Goal: Task Accomplishment & Management: Manage account settings

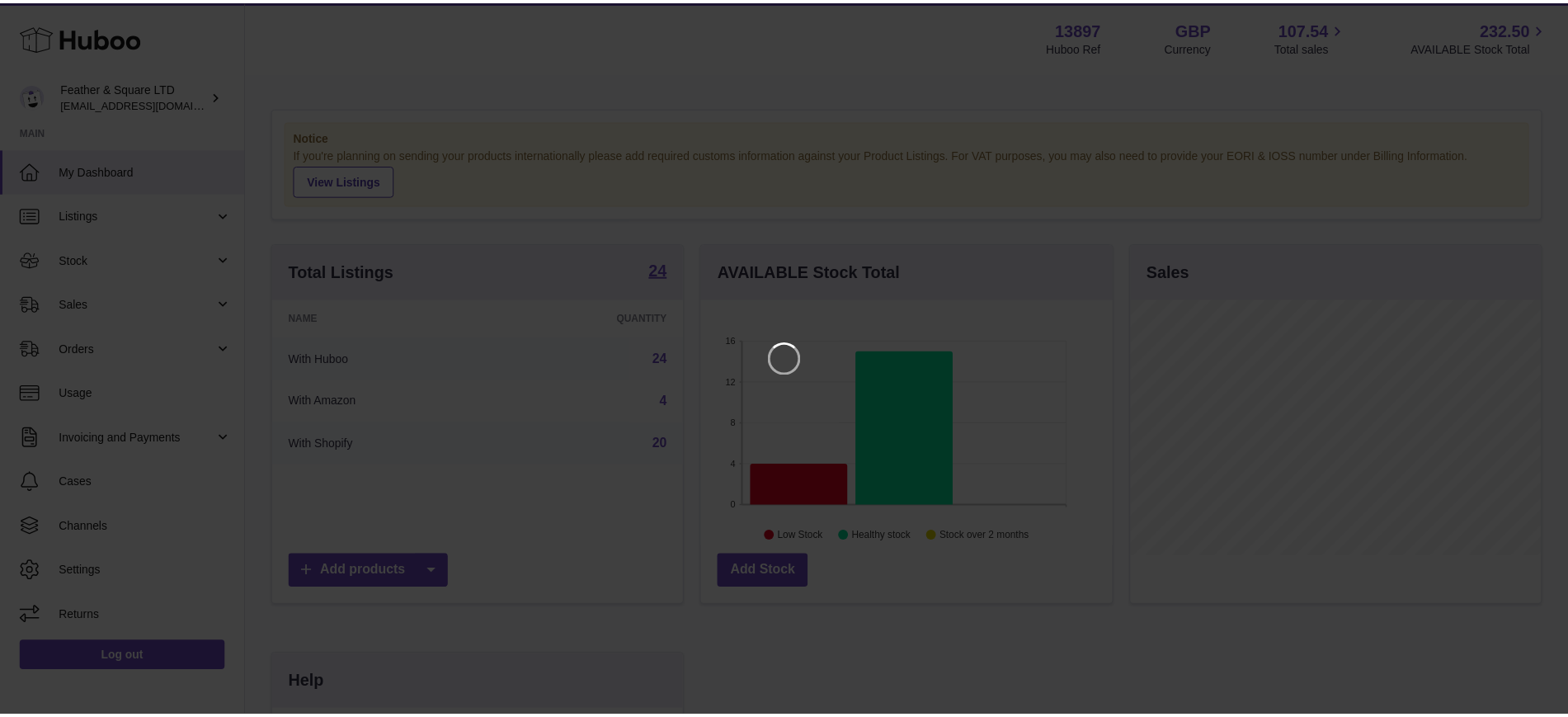
scroll to position [258, 416]
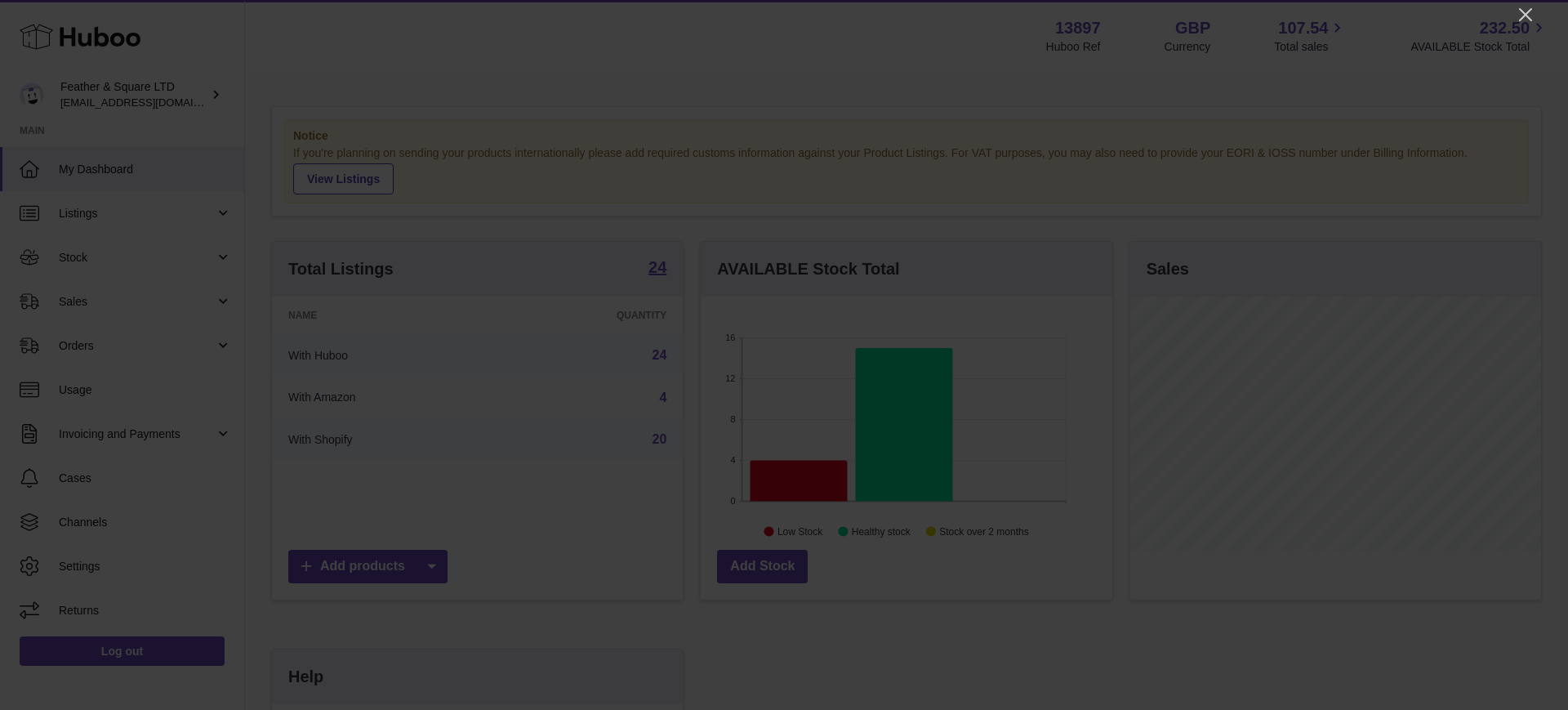
click at [1536, 13] on div at bounding box center [784, 355] width 1568 height 710
click at [1524, 13] on icon "Close" at bounding box center [1524, 14] width 13 height 13
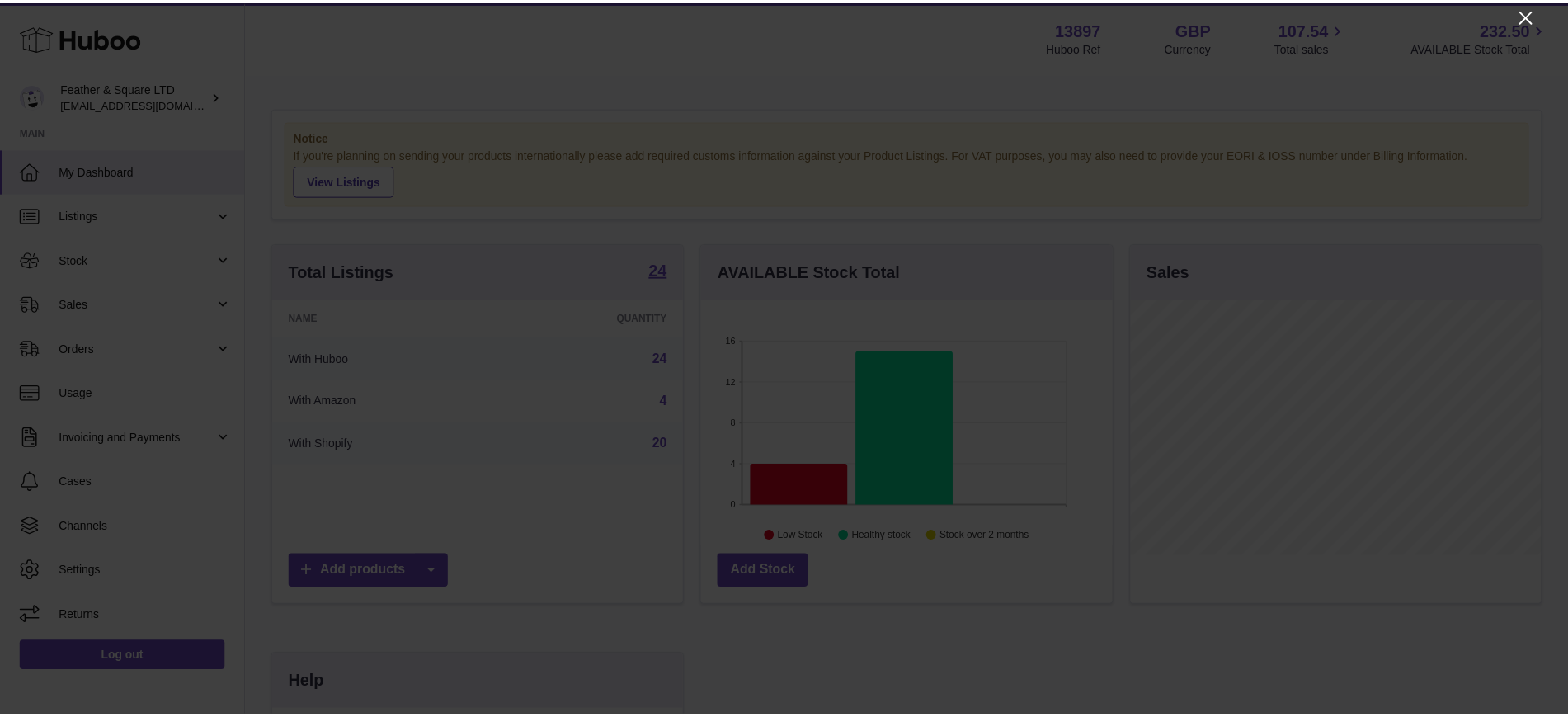
scroll to position [824276, 824248]
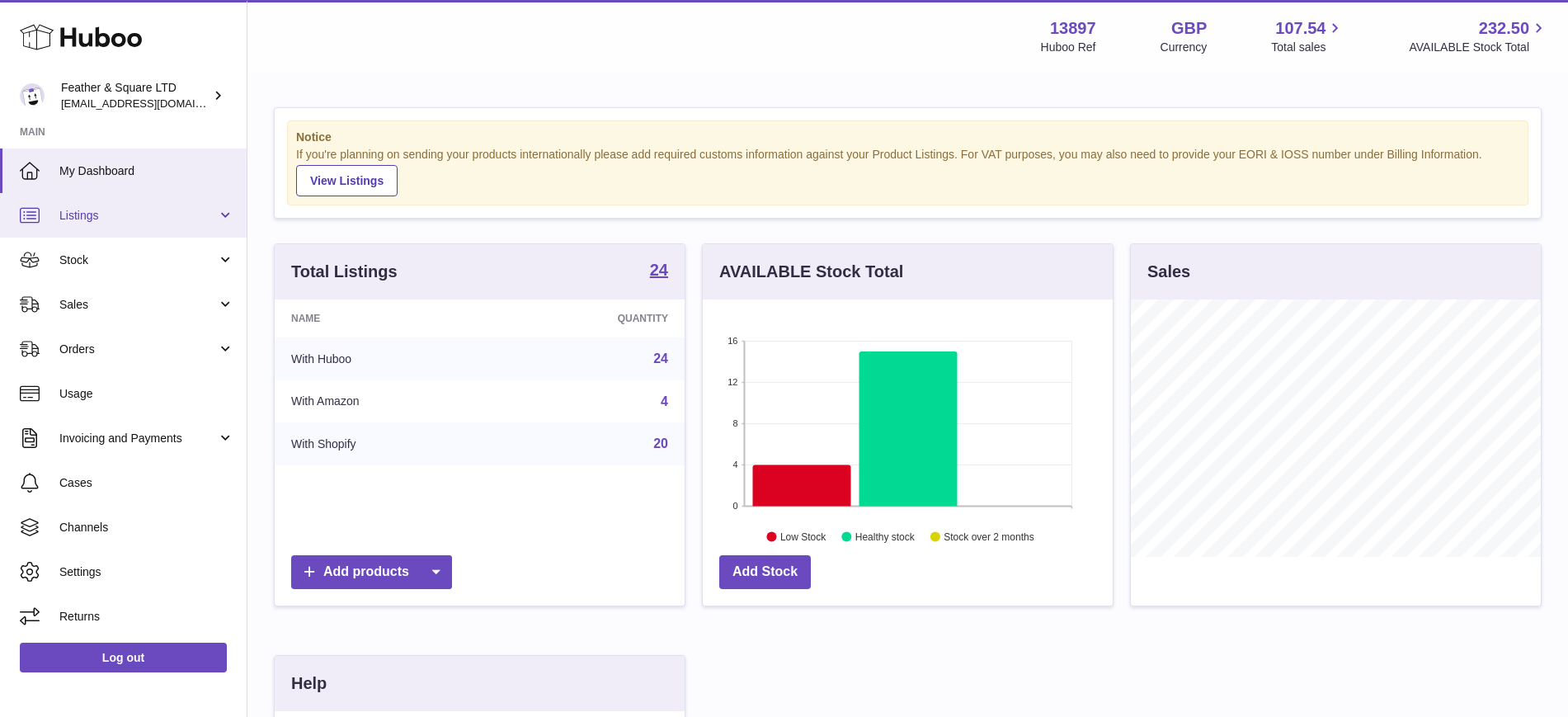
click at [90, 224] on link "Listings" at bounding box center [123, 214] width 247 height 44
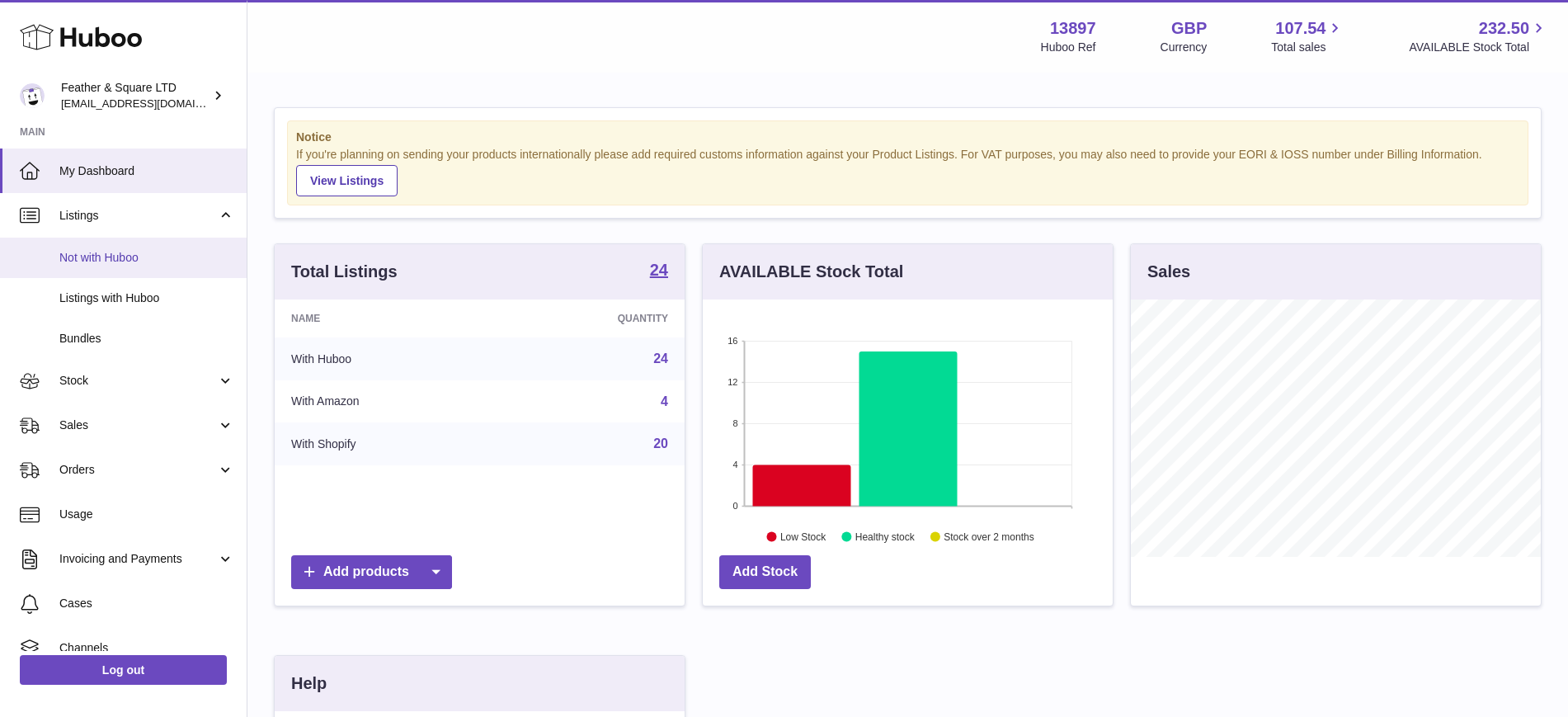
click at [91, 265] on span "Not with Huboo" at bounding box center [147, 258] width 175 height 16
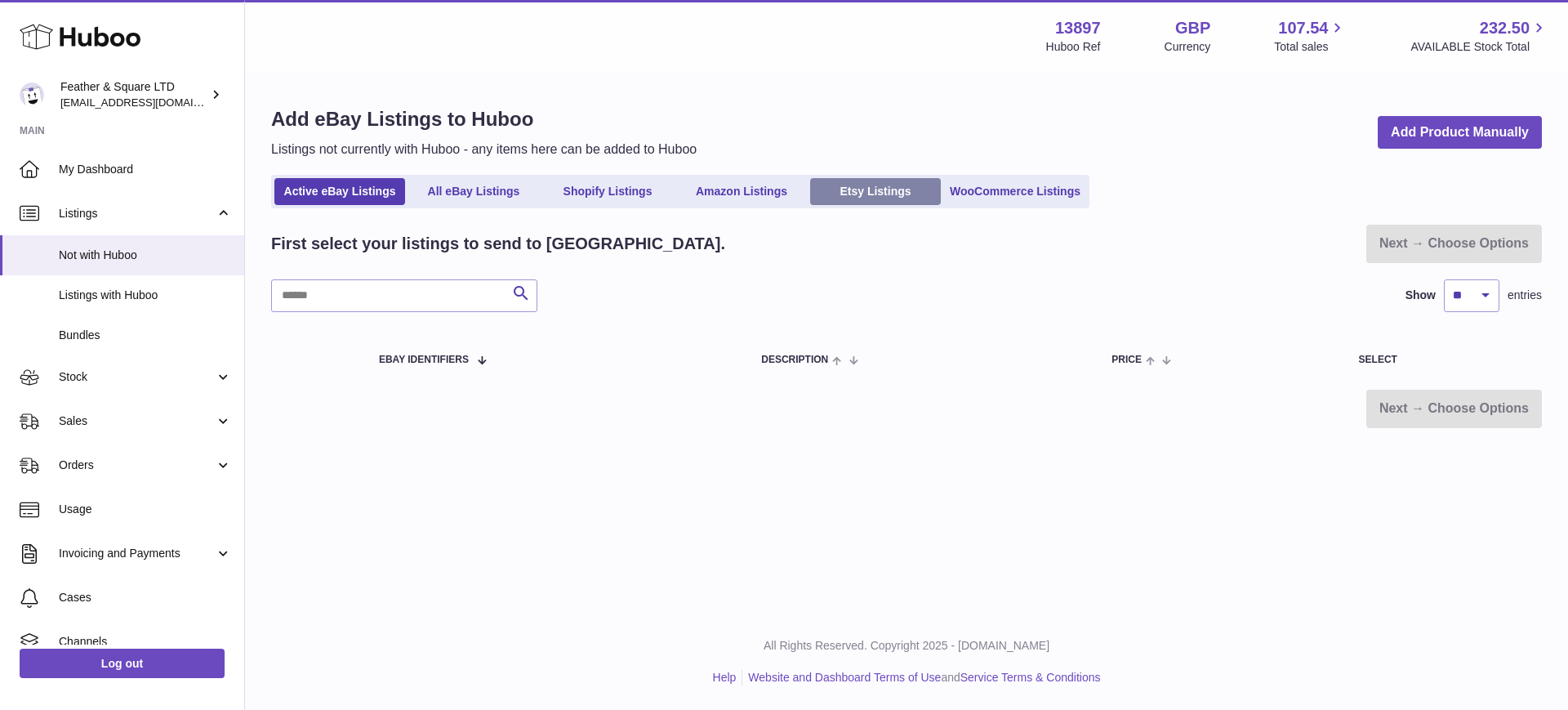
click at [826, 188] on link "Etsy Listings" at bounding box center [876, 192] width 131 height 27
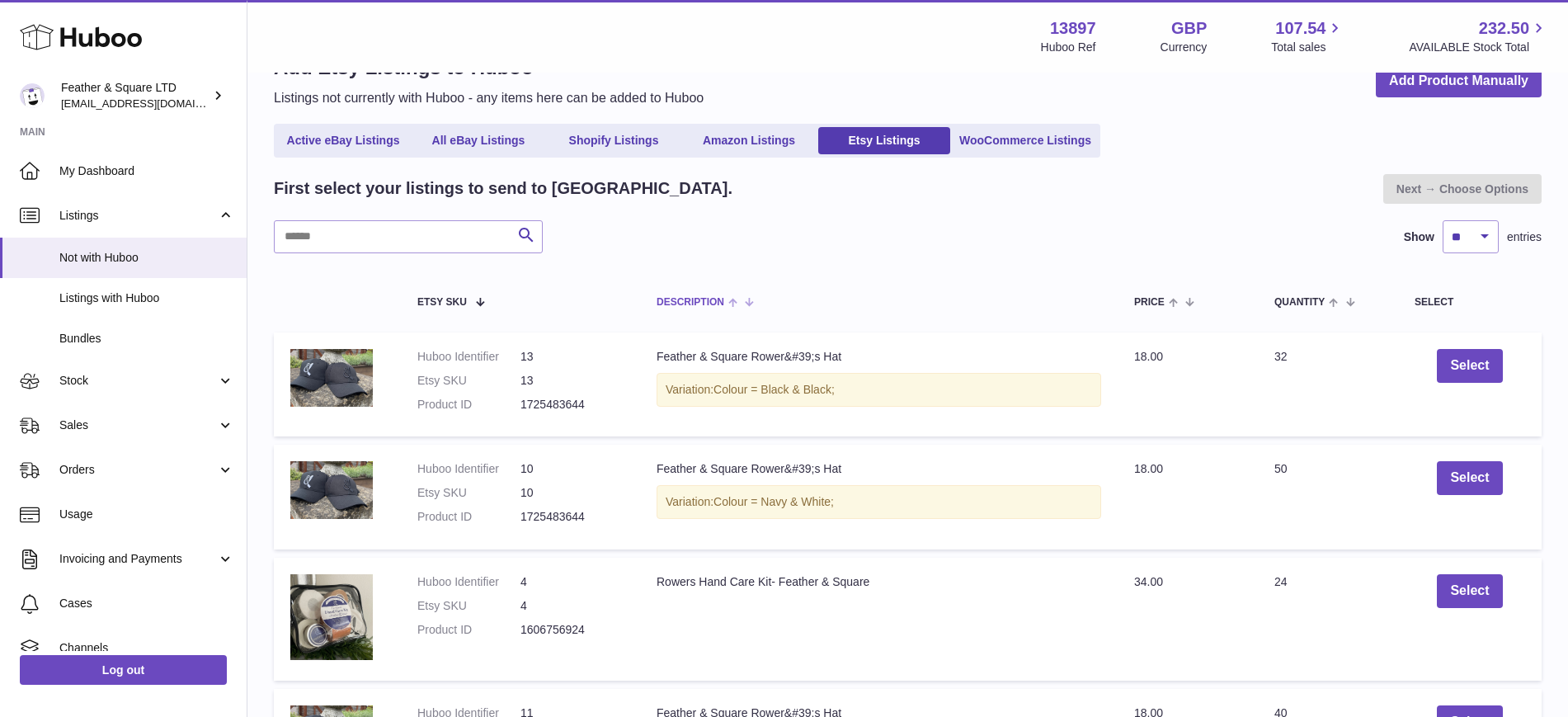
scroll to position [53, 0]
click at [752, 149] on link "Amazon Listings" at bounding box center [749, 140] width 132 height 28
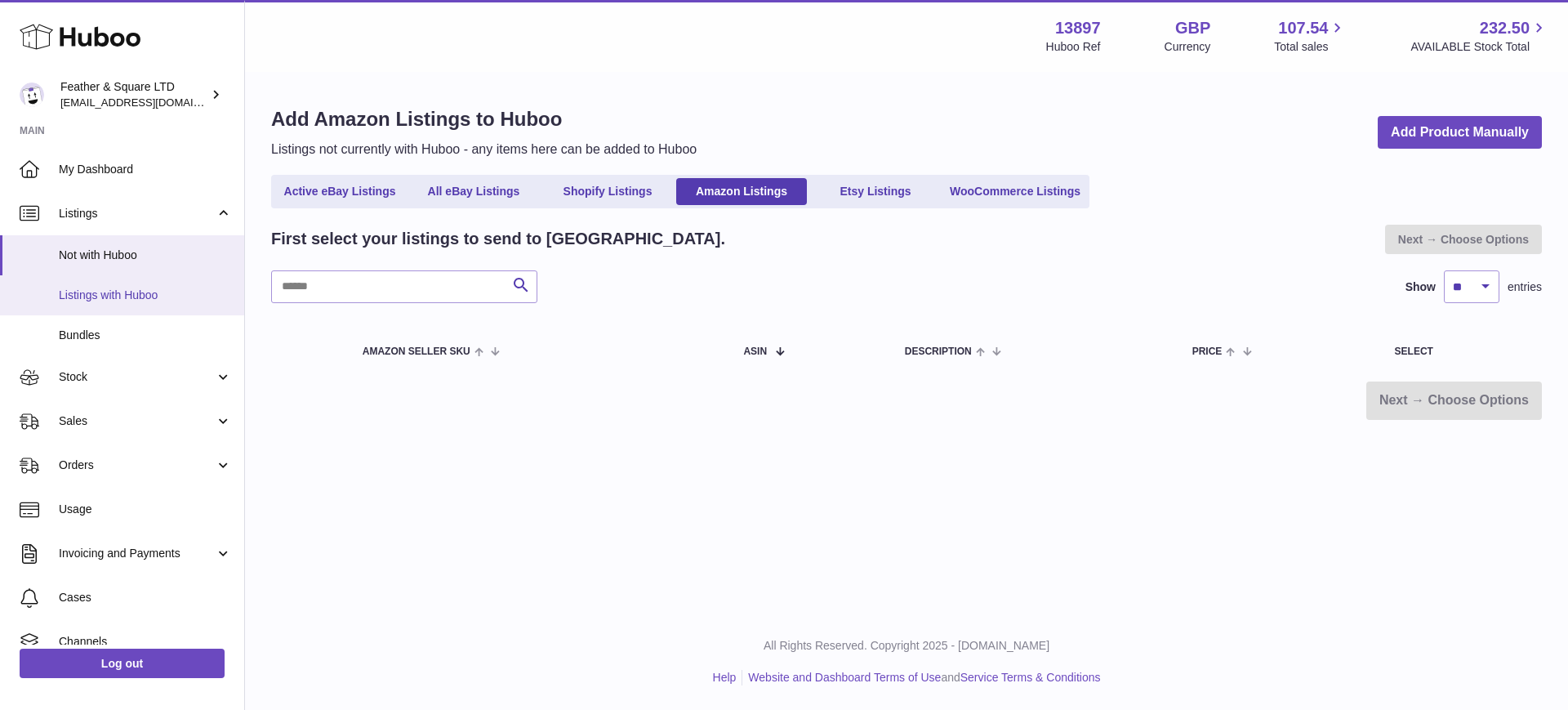
click at [124, 299] on span "Listings with Huboo" at bounding box center [145, 295] width 173 height 16
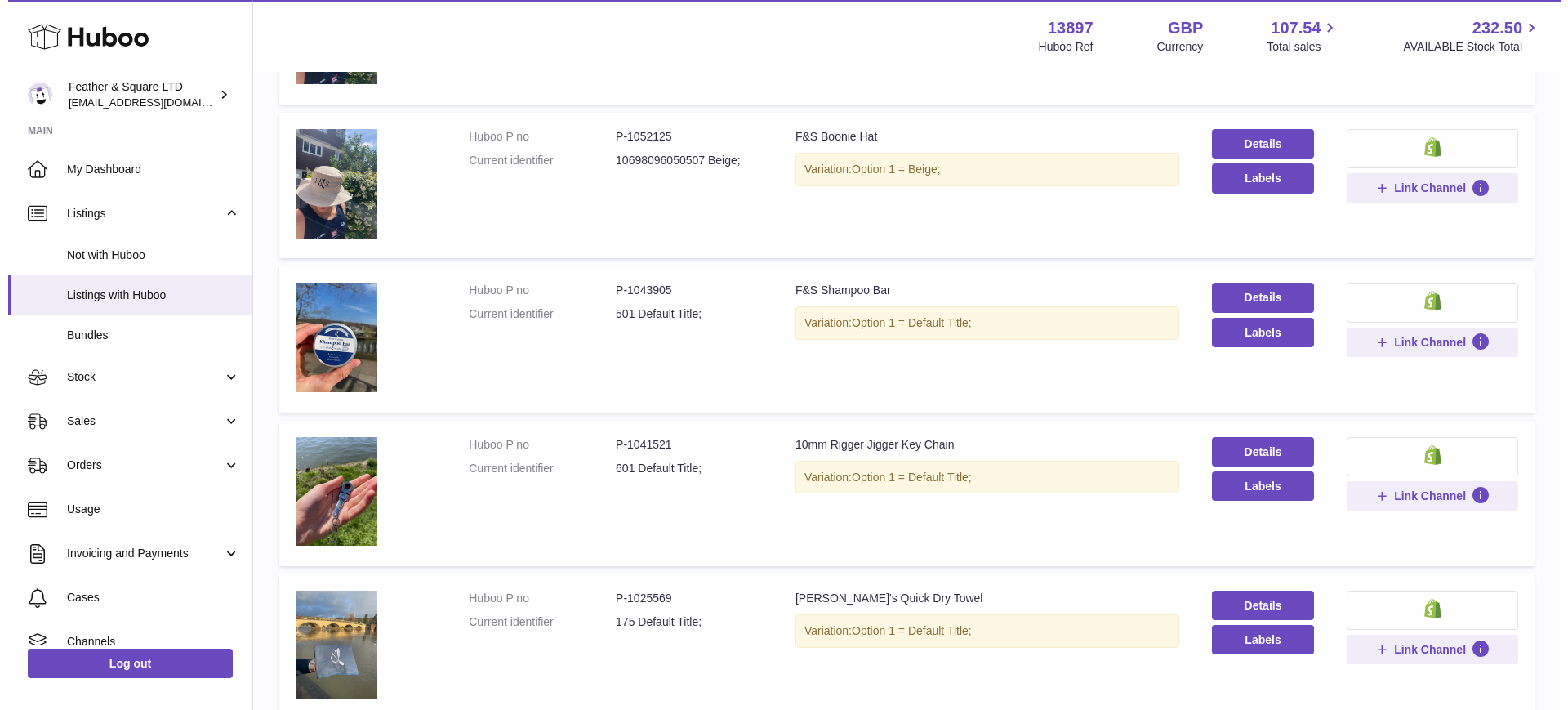
scroll to position [944, 0]
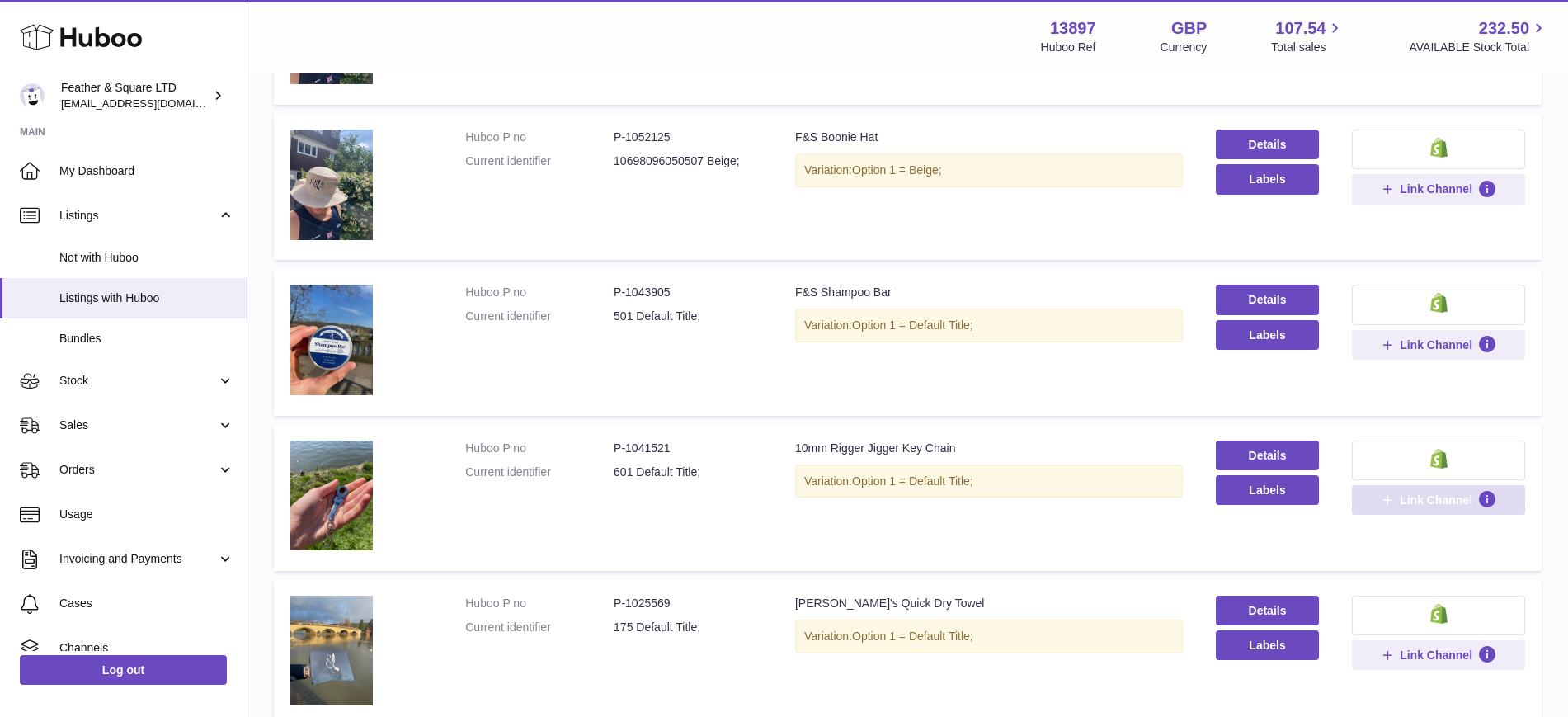
click at [1439, 497] on span "Link Channel" at bounding box center [1436, 499] width 73 height 15
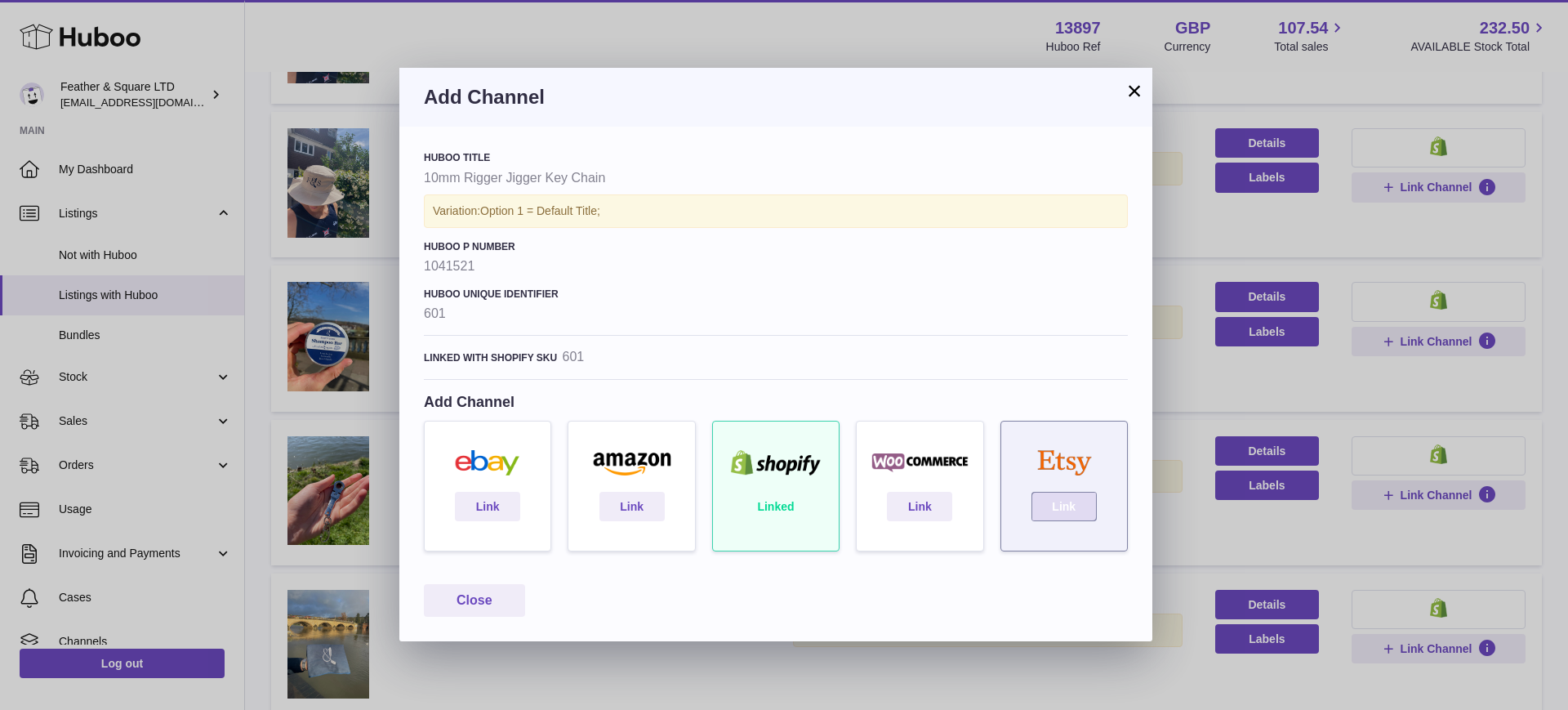
click at [1044, 497] on link "Link" at bounding box center [1064, 506] width 65 height 29
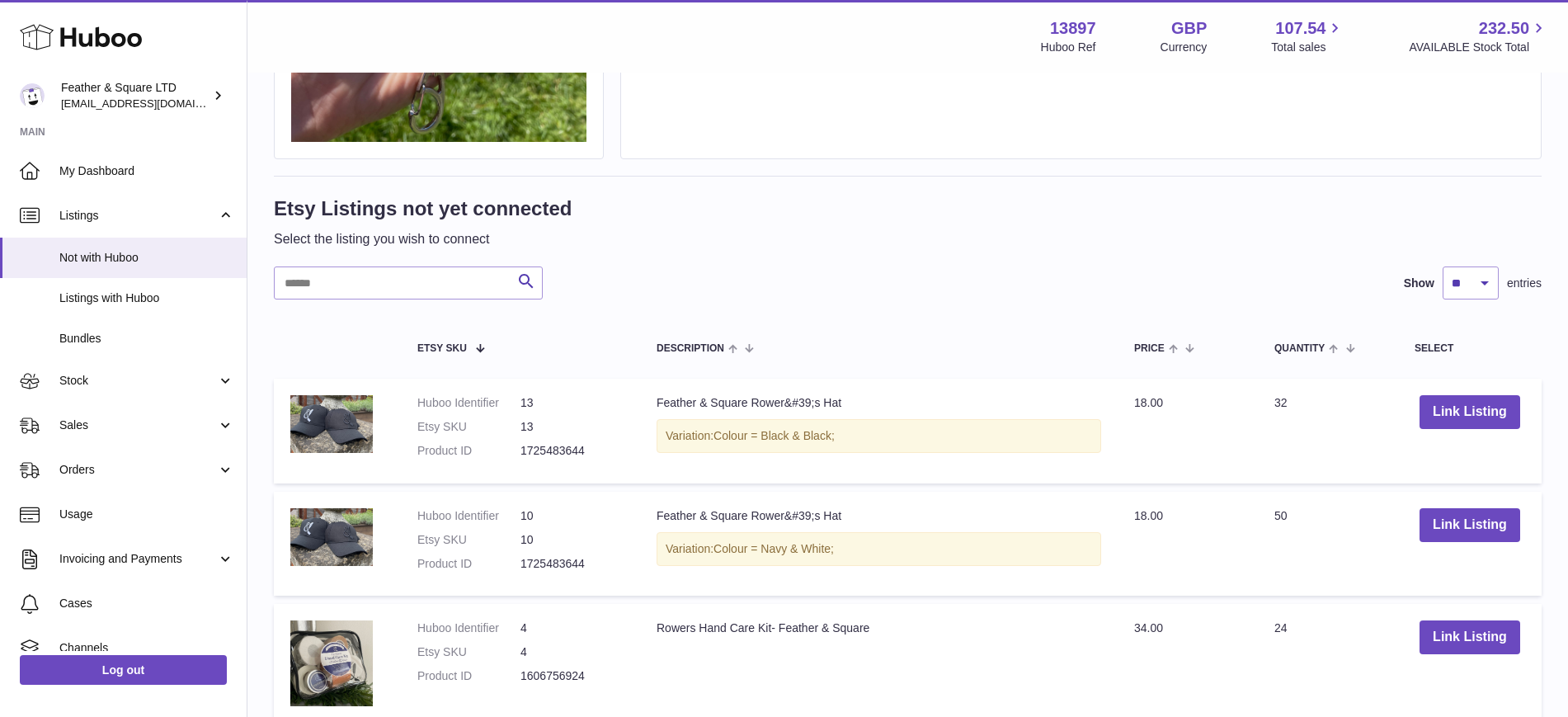
scroll to position [408, 0]
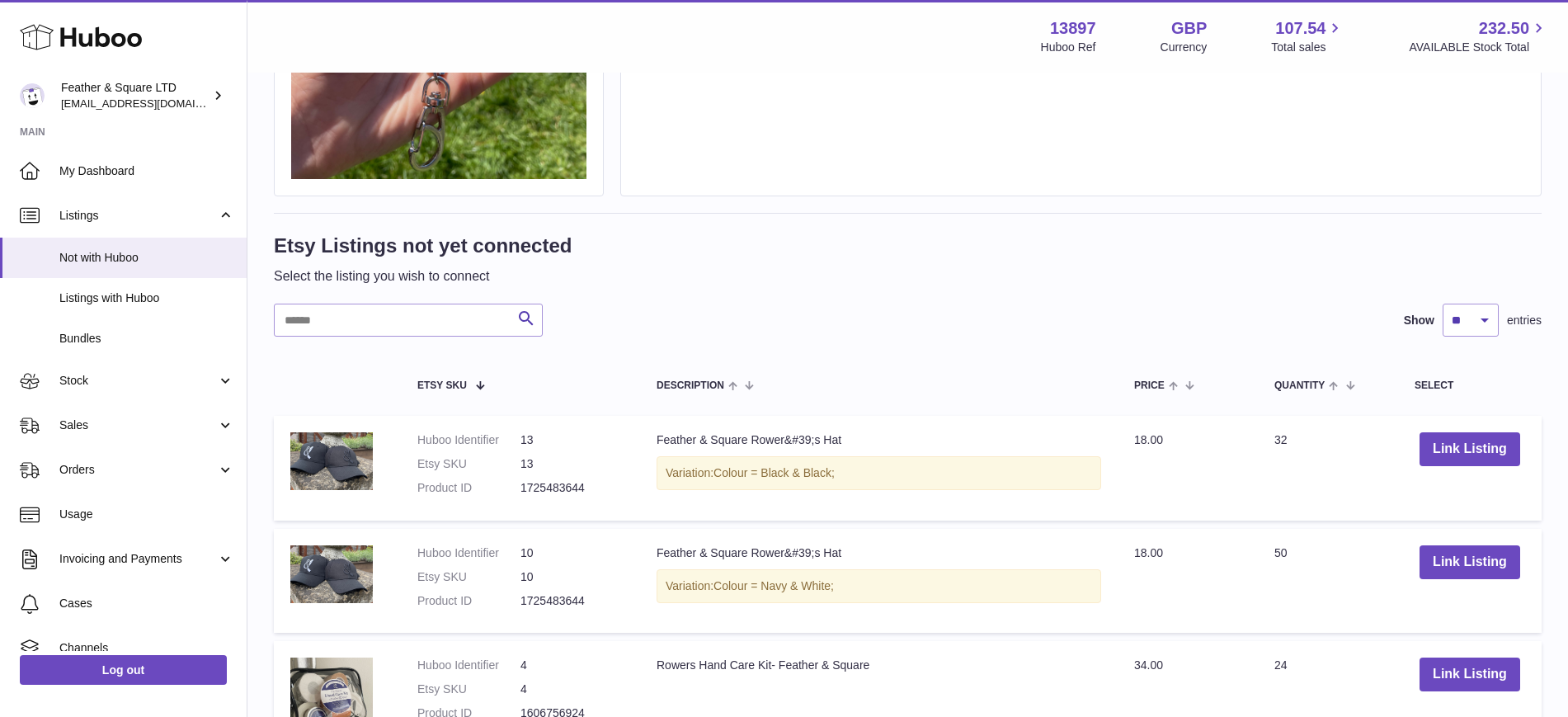
click at [742, 330] on div "Search Show ** ** ** *** entries" at bounding box center [907, 321] width 1268 height 33
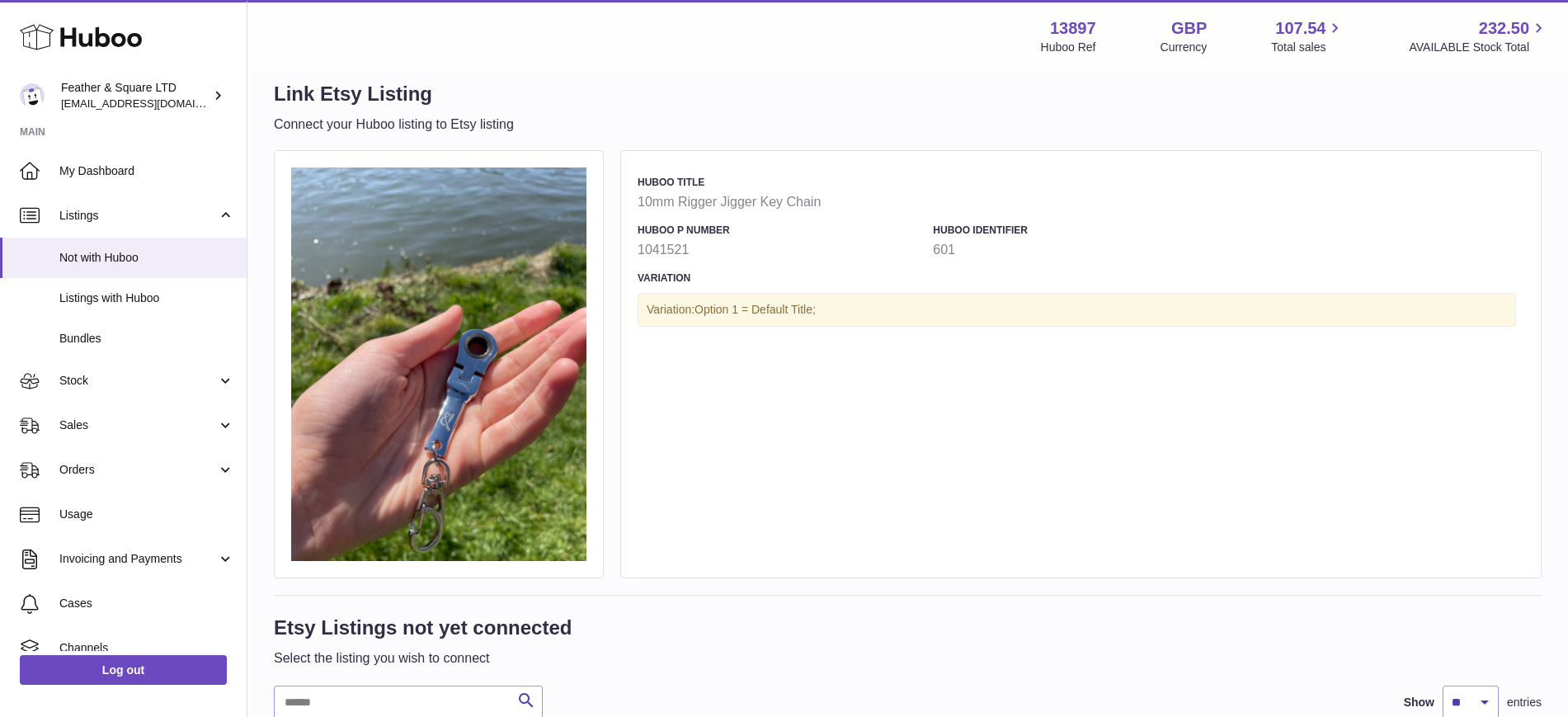
scroll to position [0, 0]
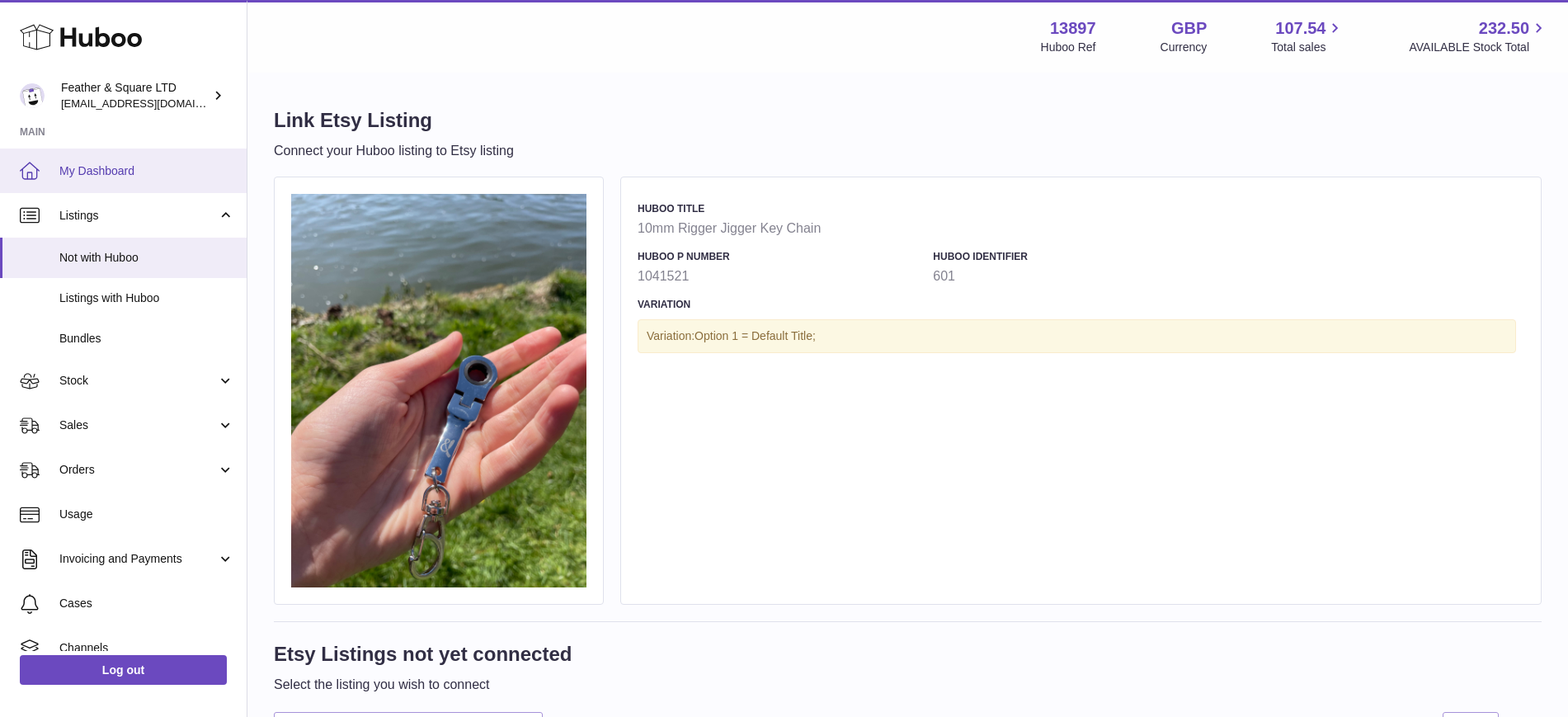
click at [128, 178] on link "My Dashboard" at bounding box center [123, 170] width 247 height 44
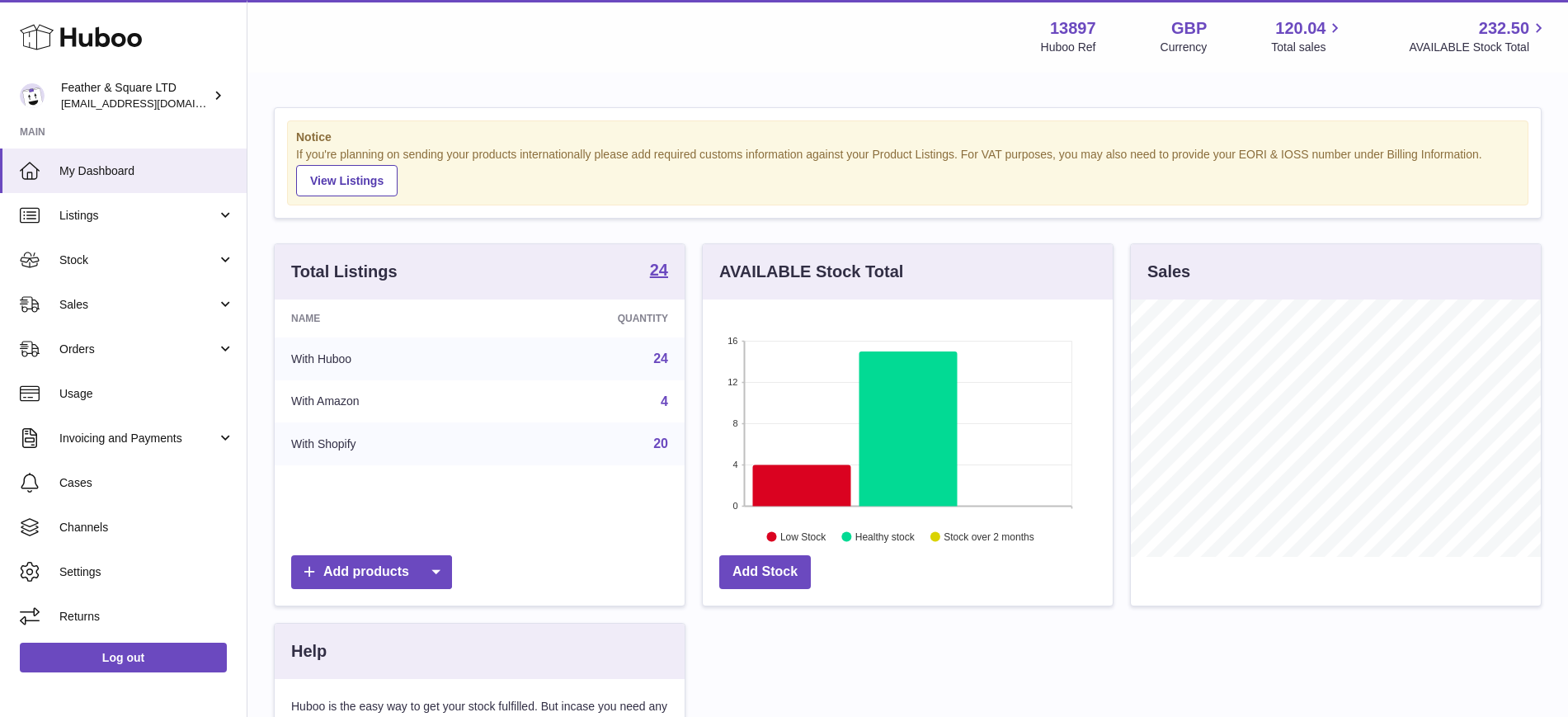
scroll to position [258, 410]
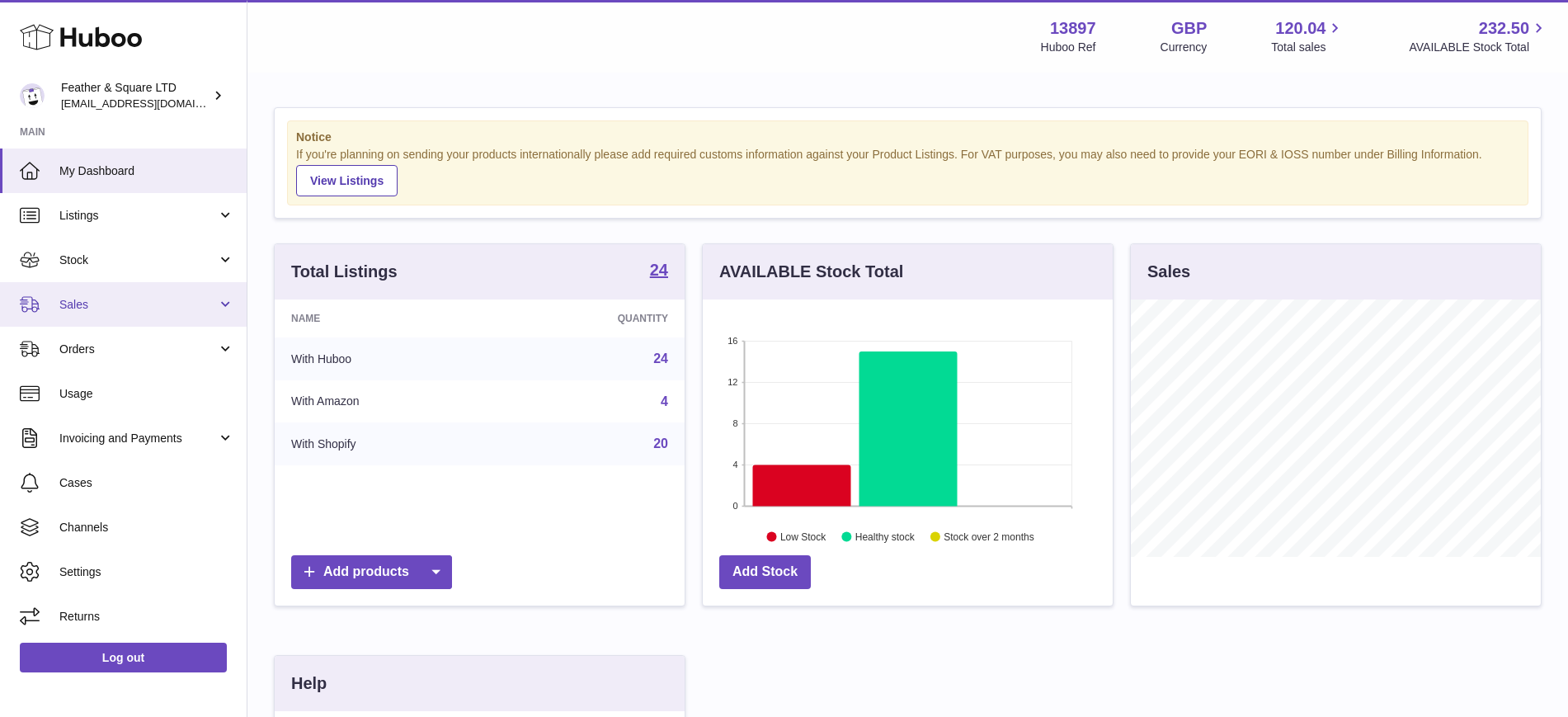
click at [125, 304] on span "Sales" at bounding box center [138, 305] width 157 height 16
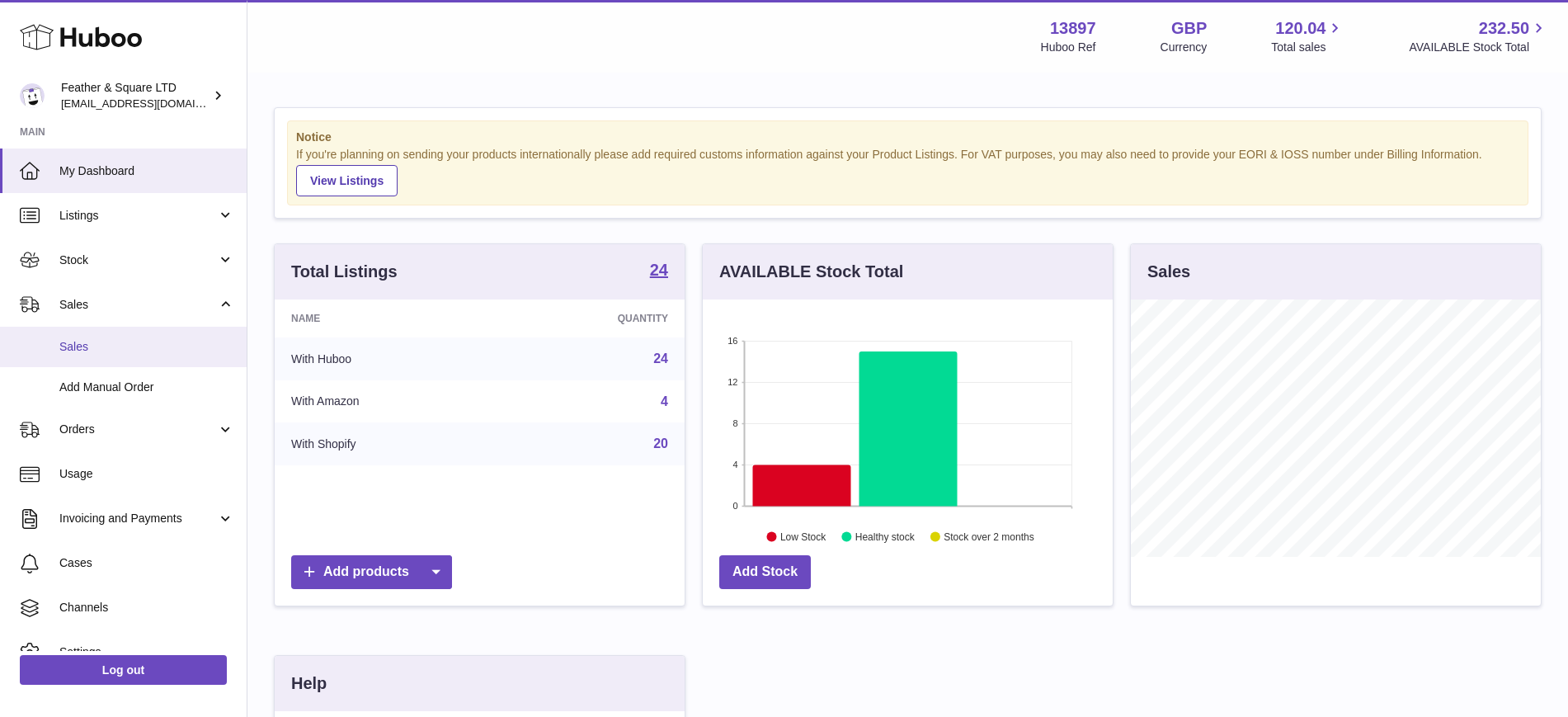
click at [135, 354] on span "Sales" at bounding box center [147, 347] width 175 height 16
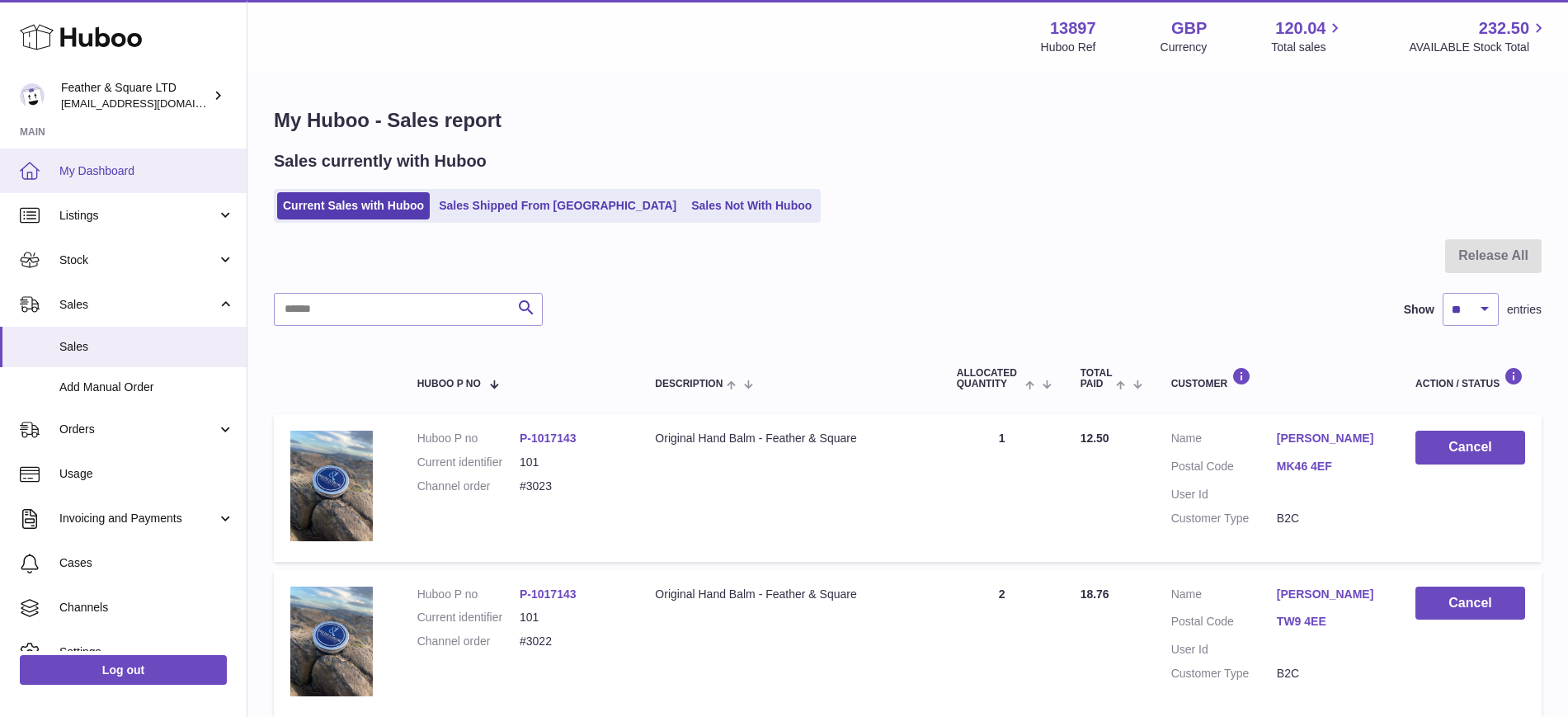
click at [94, 174] on span "My Dashboard" at bounding box center [147, 171] width 175 height 16
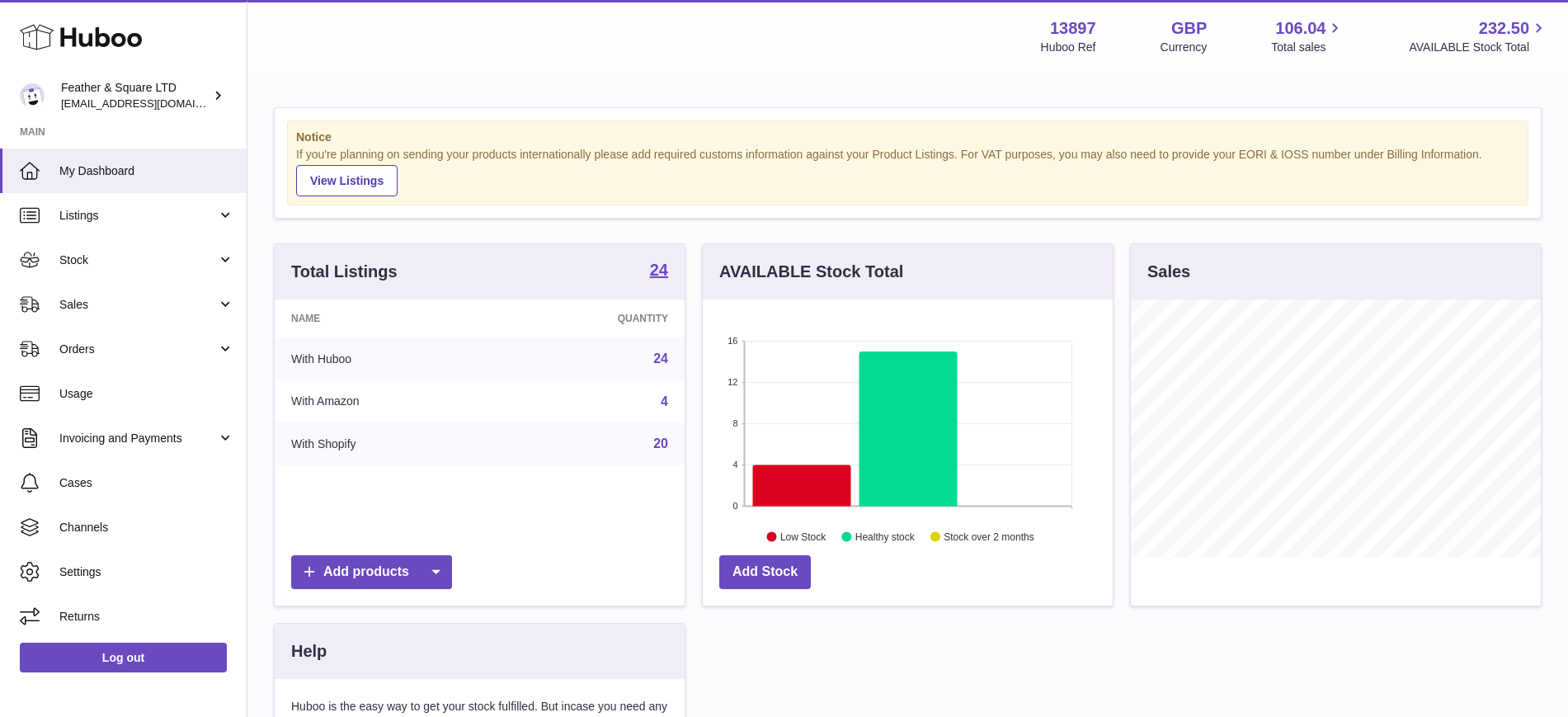
scroll to position [258, 410]
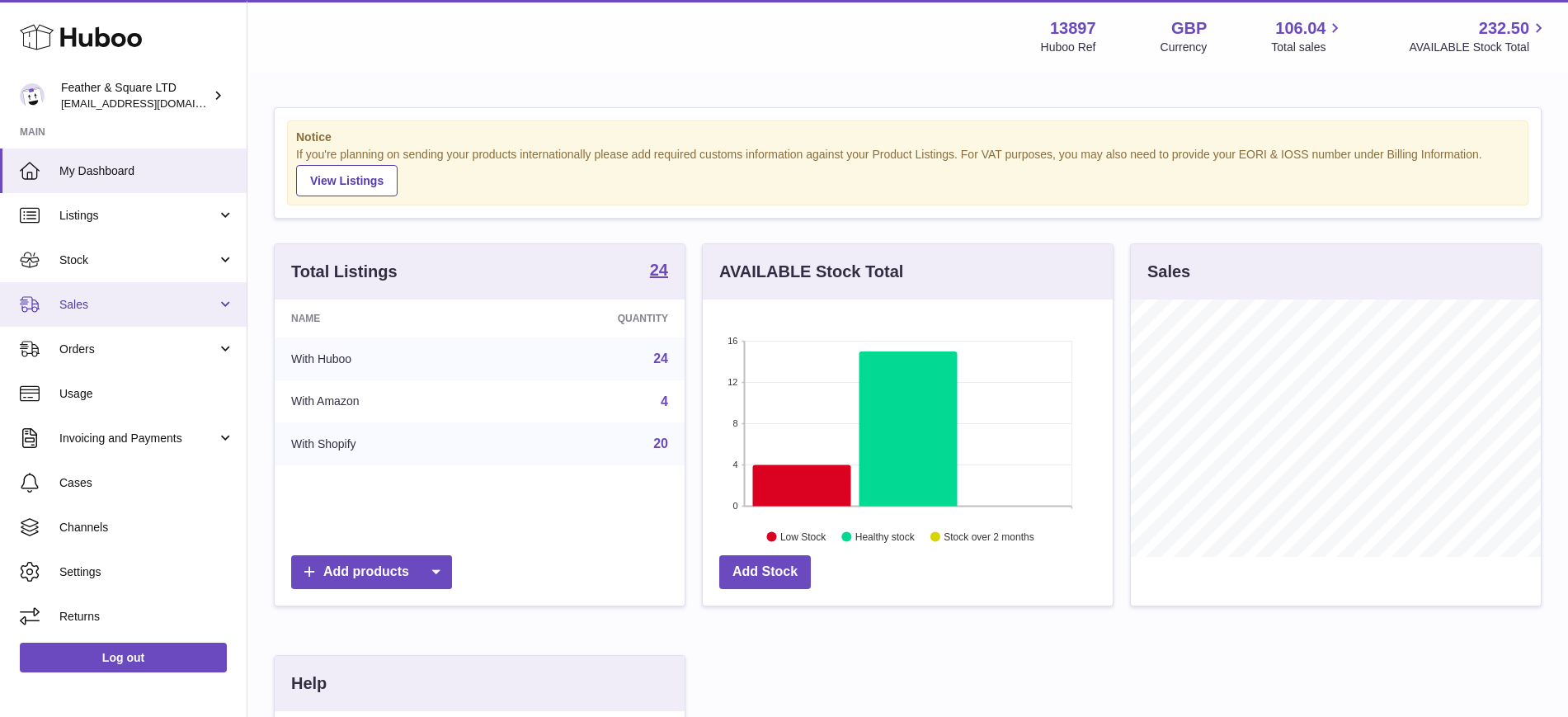
click at [96, 298] on span "Sales" at bounding box center [138, 305] width 157 height 16
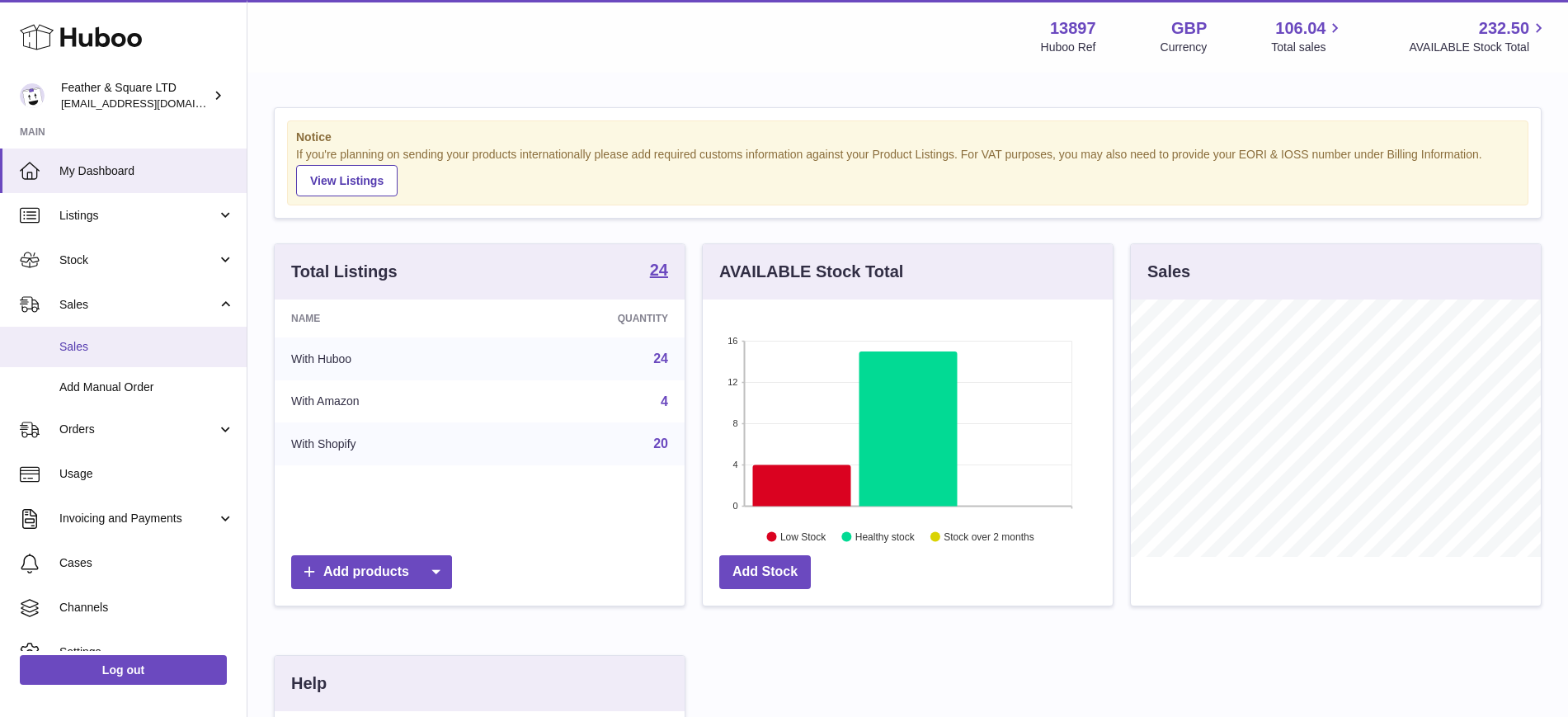
click at [100, 346] on span "Sales" at bounding box center [147, 347] width 175 height 16
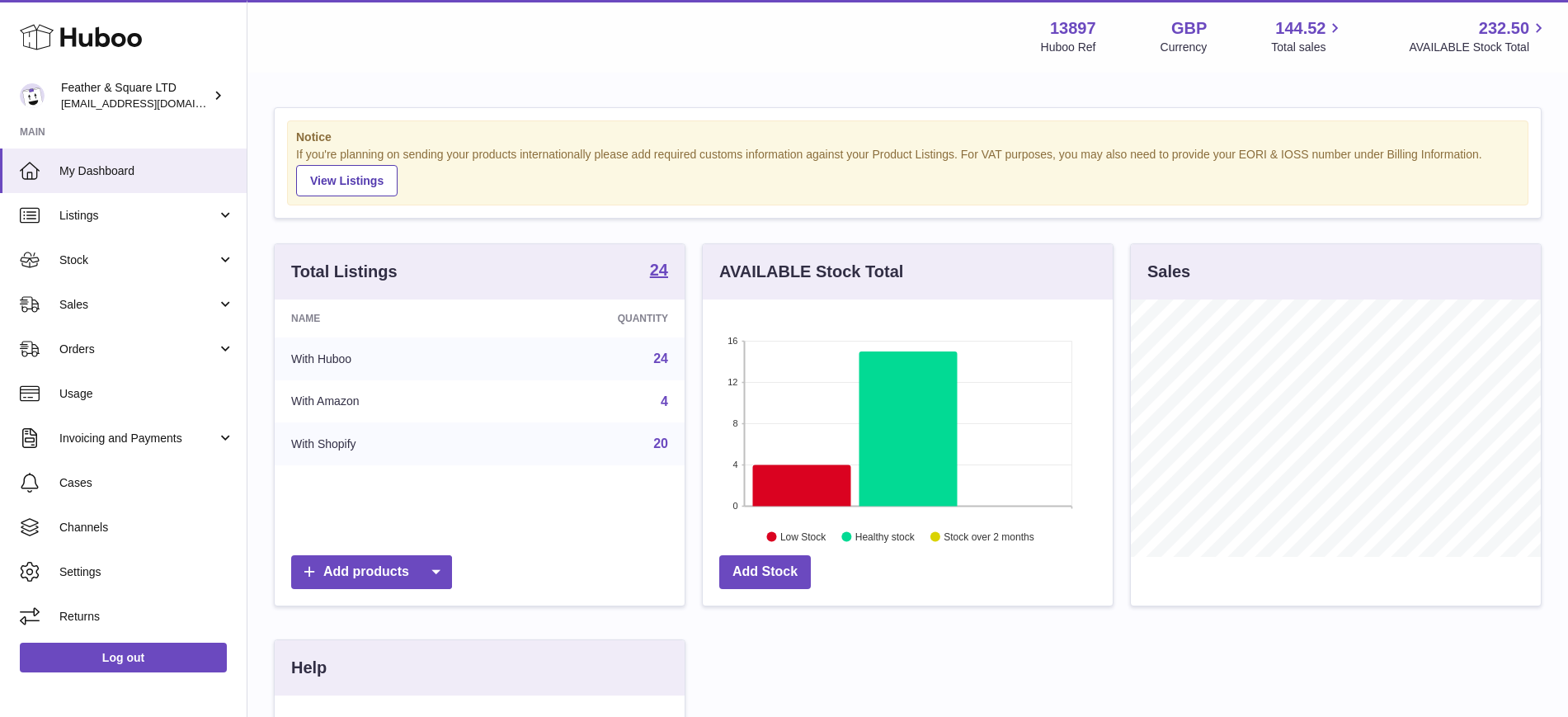
scroll to position [258, 410]
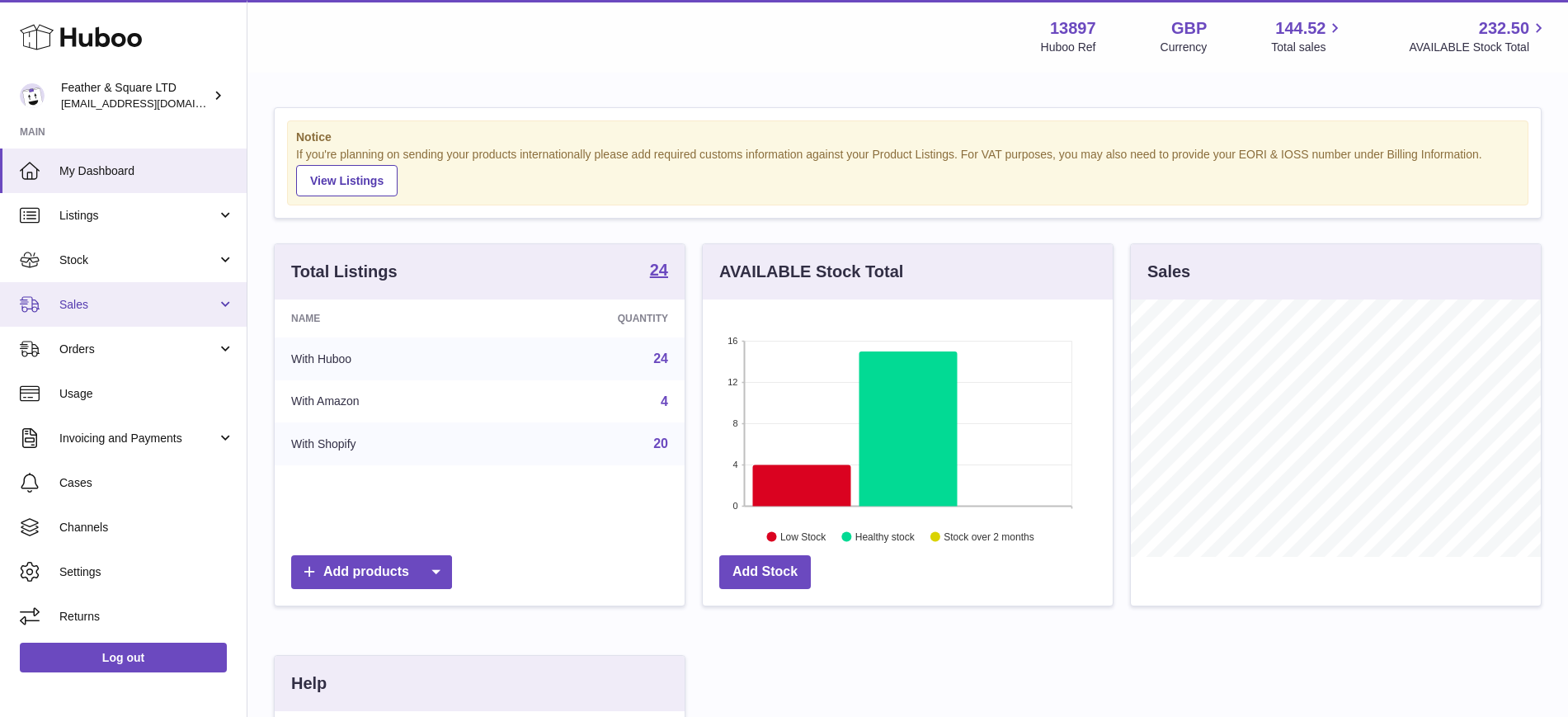
click at [89, 307] on span "Sales" at bounding box center [138, 305] width 157 height 16
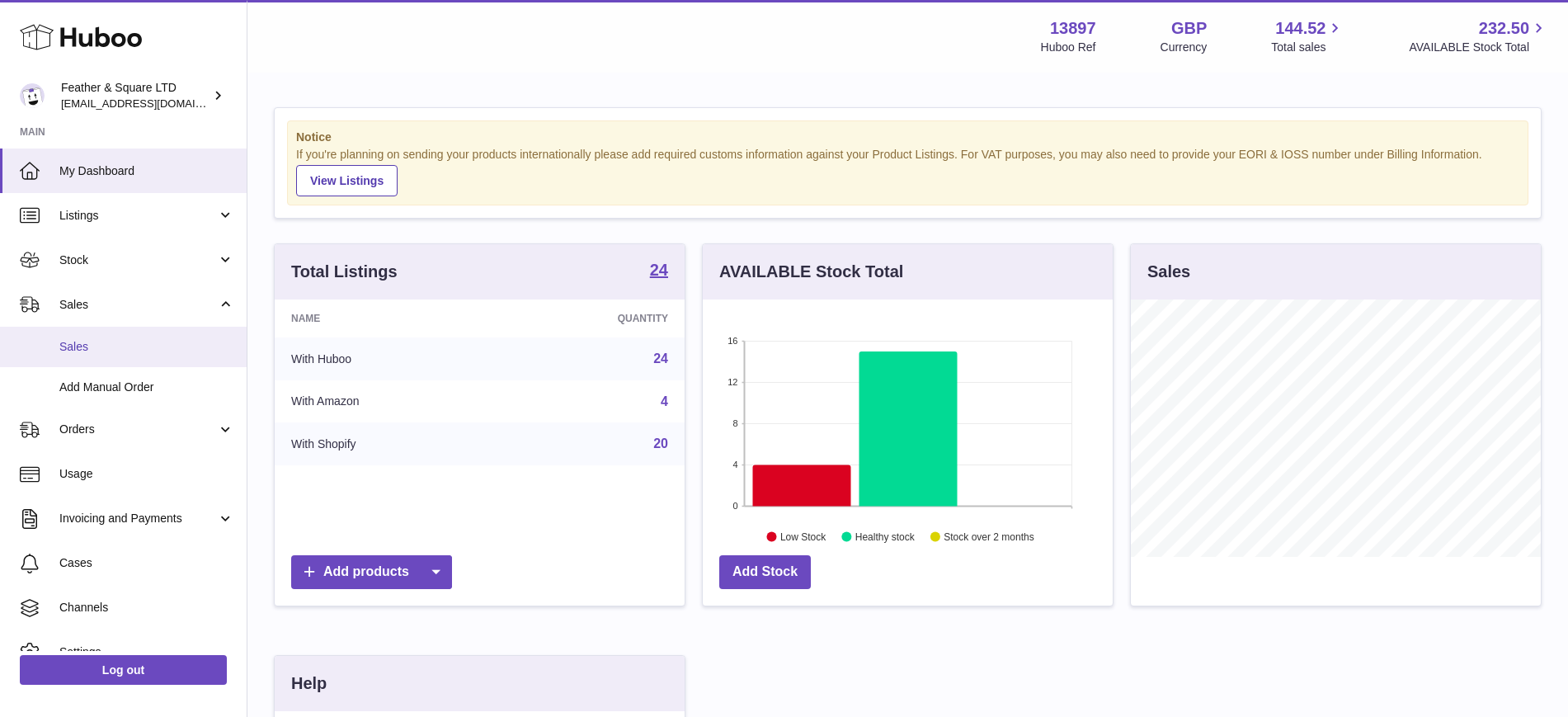
click at [94, 343] on span "Sales" at bounding box center [147, 347] width 175 height 16
